Goal: Find contact information: Find contact information

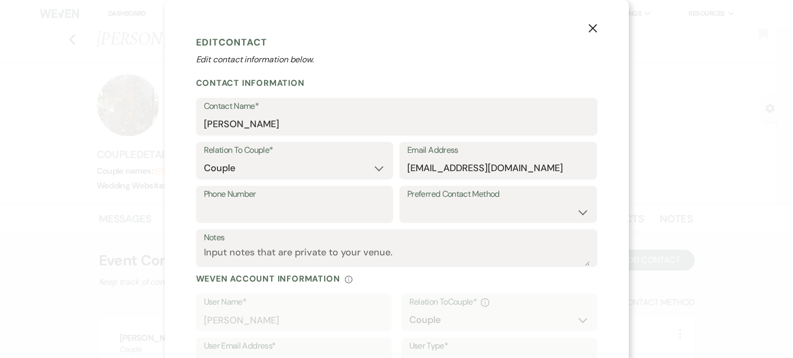
select select "1"
click at [591, 28] on icon "X" at bounding box center [592, 28] width 9 height 9
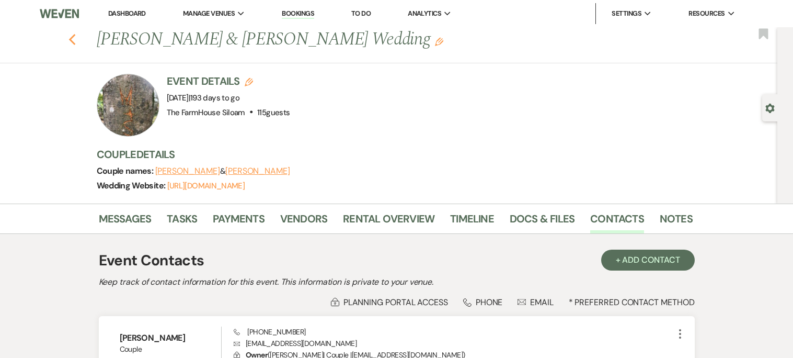
click at [71, 37] on use "button" at bounding box center [71, 40] width 7 height 12
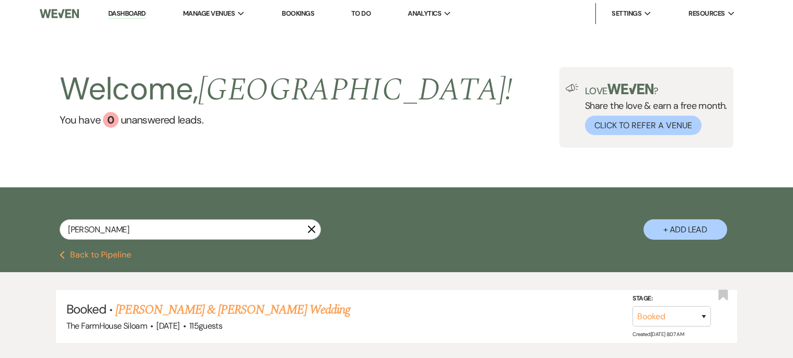
click at [303, 14] on link "Bookings" at bounding box center [298, 13] width 32 height 9
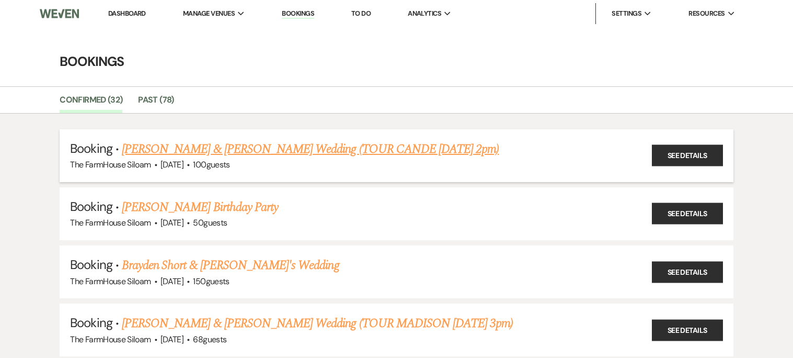
click at [391, 150] on link "[PERSON_NAME] & [PERSON_NAME] Wedding (TOUR CANDE [DATE] 2pm)" at bounding box center [310, 149] width 377 height 19
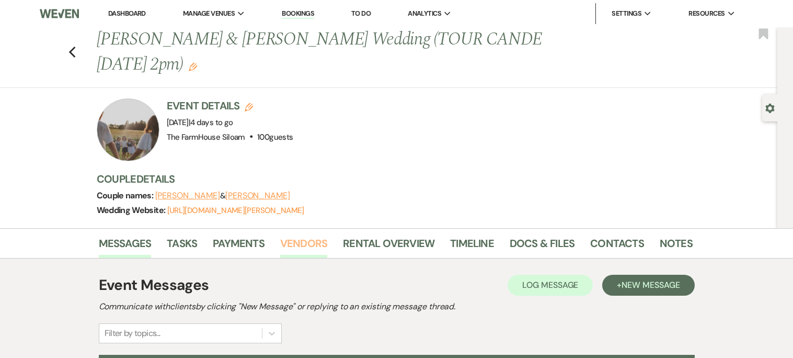
click at [302, 244] on link "Vendors" at bounding box center [303, 246] width 47 height 23
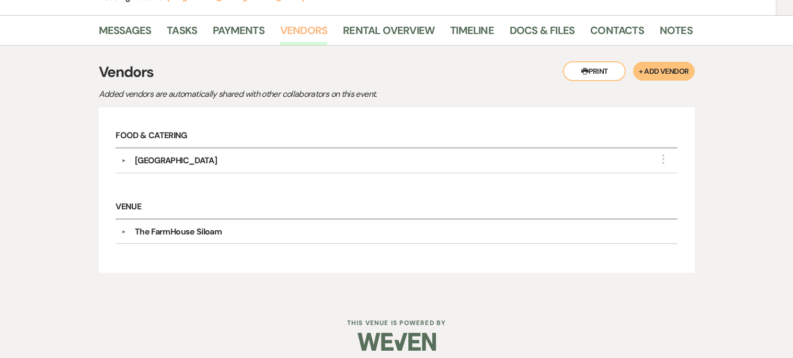
scroll to position [214, 0]
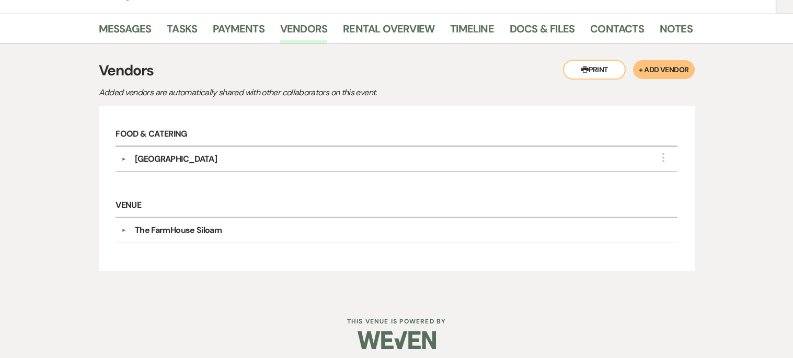
click at [188, 158] on div "[GEOGRAPHIC_DATA]" at bounding box center [176, 159] width 82 height 13
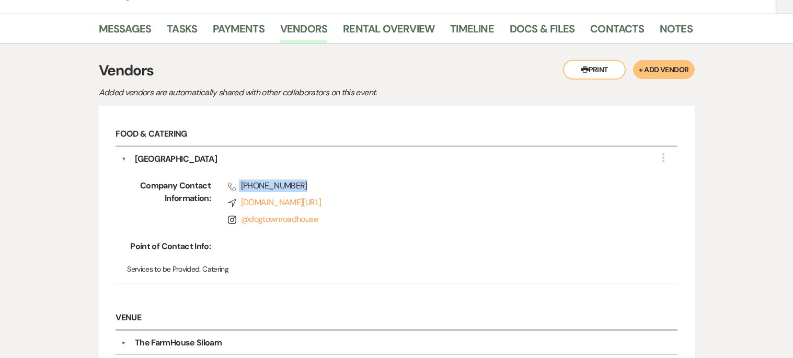
drag, startPoint x: 237, startPoint y: 182, endPoint x: 306, endPoint y: 186, distance: 69.1
click at [306, 186] on span "Phone [PHONE_NUMBER]" at bounding box center [436, 185] width 416 height 13
copy span "[PHONE_NUMBER]"
